Goal: Task Accomplishment & Management: Use online tool/utility

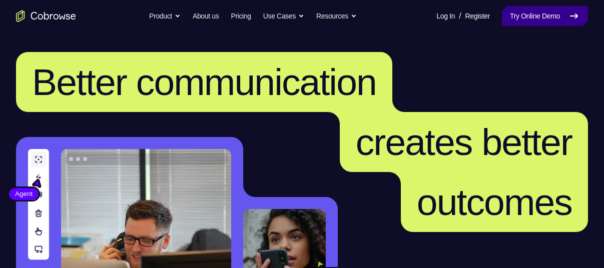
click at [512, 21] on link "Try Online Demo" at bounding box center [545, 16] width 86 height 20
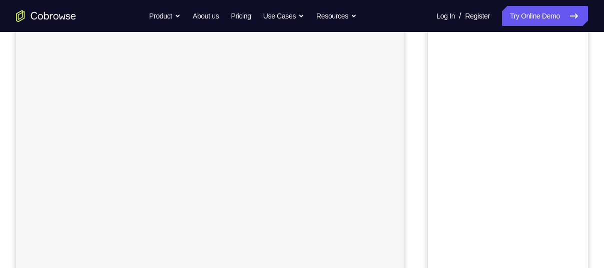
scroll to position [77, 0]
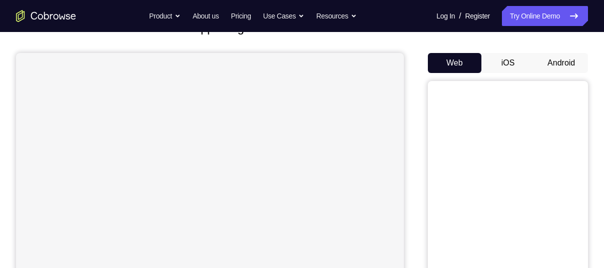
click at [505, 66] on button "iOS" at bounding box center [508, 63] width 54 height 20
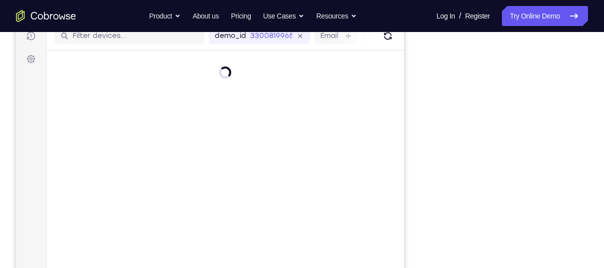
scroll to position [149, 0]
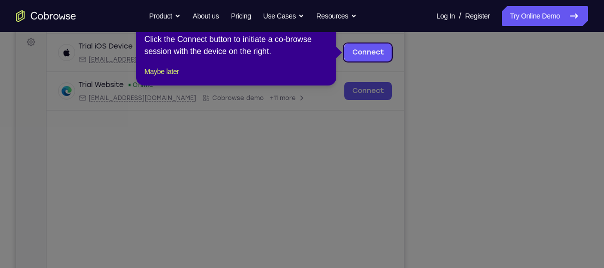
click at [416, 75] on icon at bounding box center [305, 134] width 611 height 268
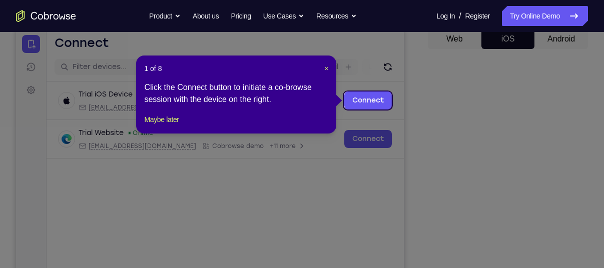
scroll to position [101, 0]
drag, startPoint x: 325, startPoint y: 69, endPoint x: 374, endPoint y: 81, distance: 50.0
click at [325, 69] on span "×" at bounding box center [326, 69] width 4 height 8
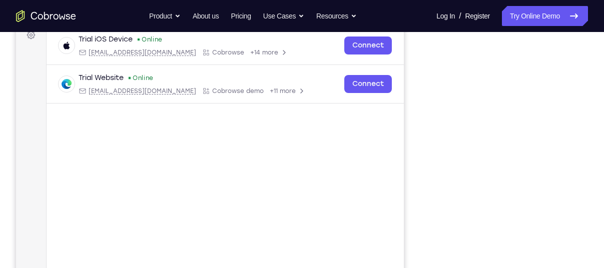
scroll to position [156, 0]
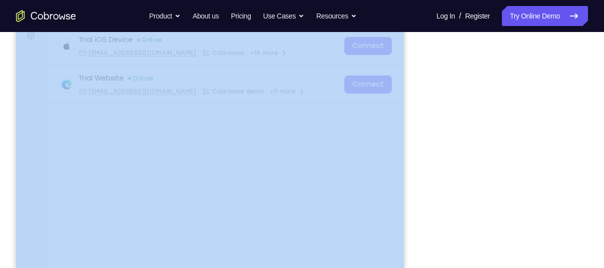
drag, startPoint x: 482, startPoint y: 32, endPoint x: 416, endPoint y: 203, distance: 183.9
click at [416, 203] on div "Your Support Agent Your Customer Web iOS Android" at bounding box center [302, 125] width 572 height 370
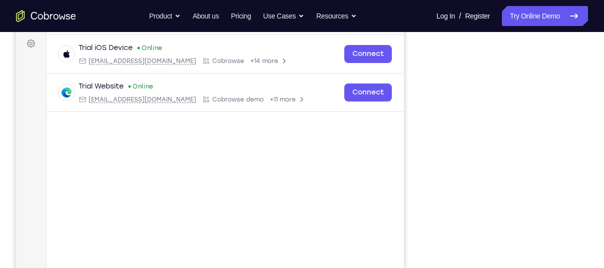
scroll to position [147, 0]
